Goal: Task Accomplishment & Management: Use online tool/utility

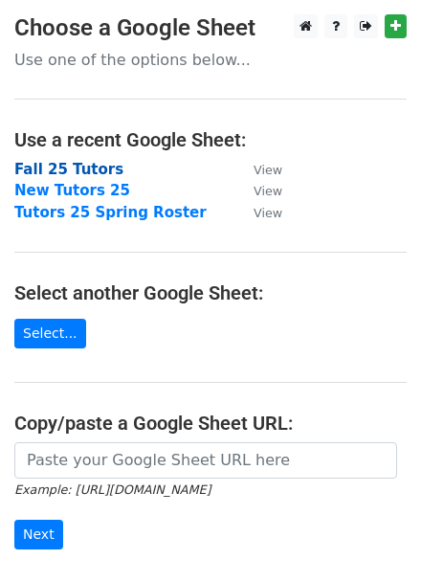
click at [67, 173] on strong "Fall 25 Tutors" at bounding box center [68, 169] width 109 height 17
click at [108, 172] on strong "Fall 25 Tutors" at bounding box center [68, 169] width 109 height 17
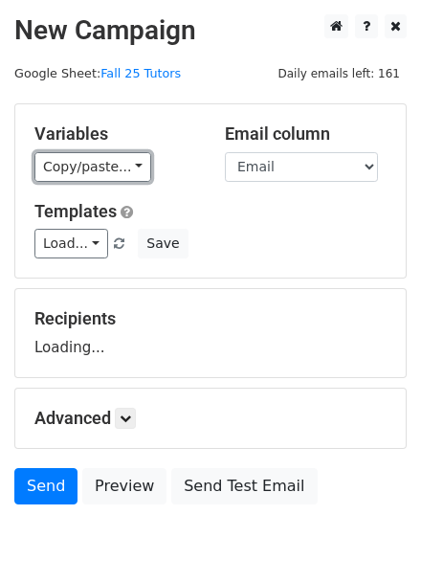
click at [60, 165] on link "Copy/paste..." at bounding box center [92, 167] width 117 height 30
